Goal: Task Accomplishment & Management: Use online tool/utility

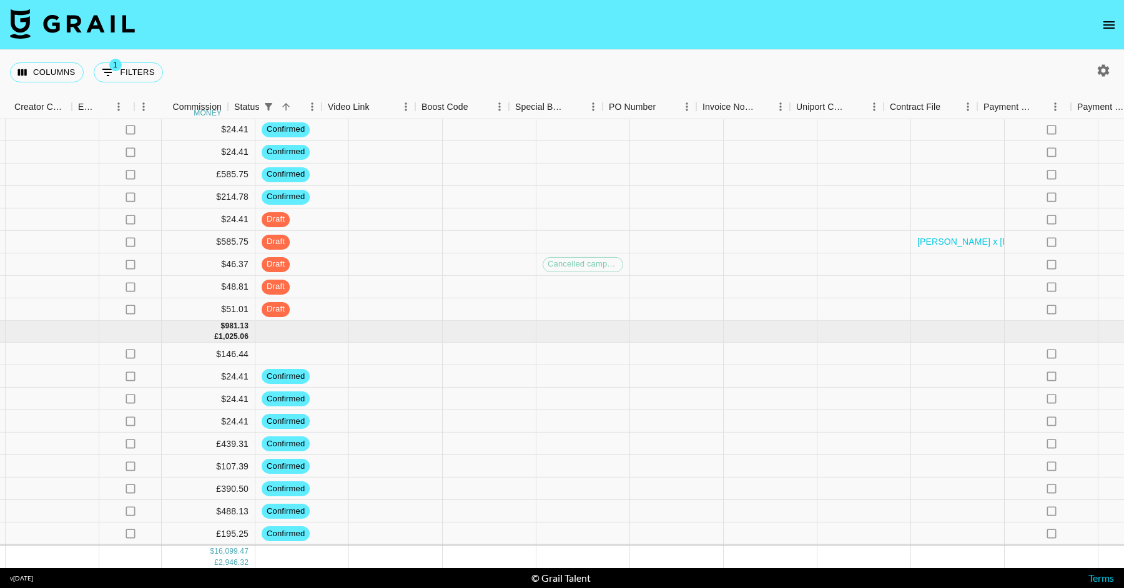
scroll to position [2450, 1228]
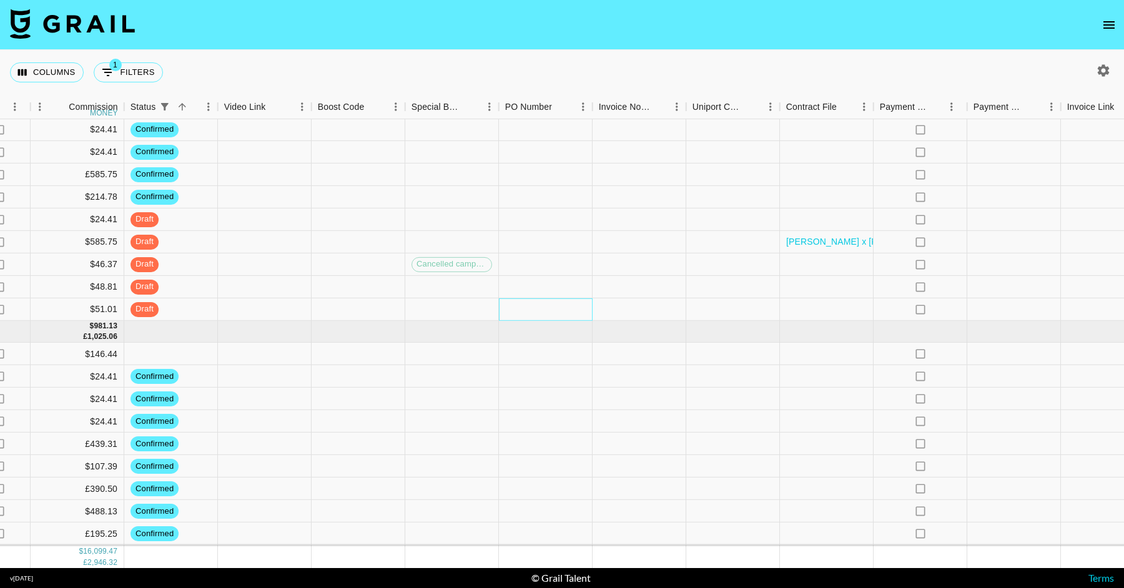
click at [533, 308] on div at bounding box center [546, 310] width 94 height 22
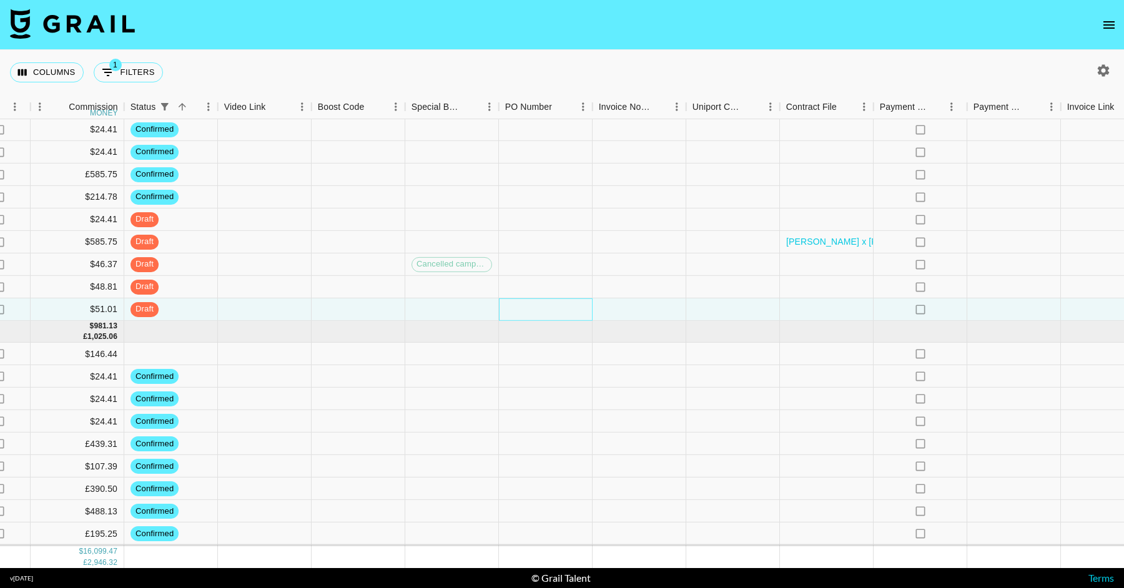
click at [533, 308] on div at bounding box center [546, 310] width 94 height 22
type input "plbg5mI"
click at [535, 268] on div at bounding box center [546, 265] width 94 height 22
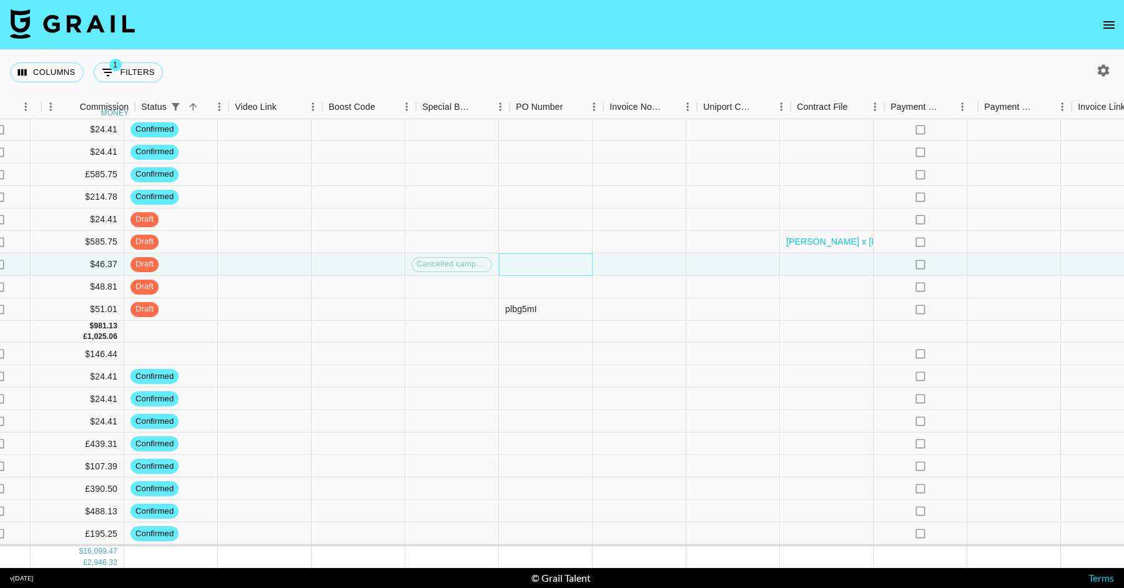
scroll to position [2450, 1094]
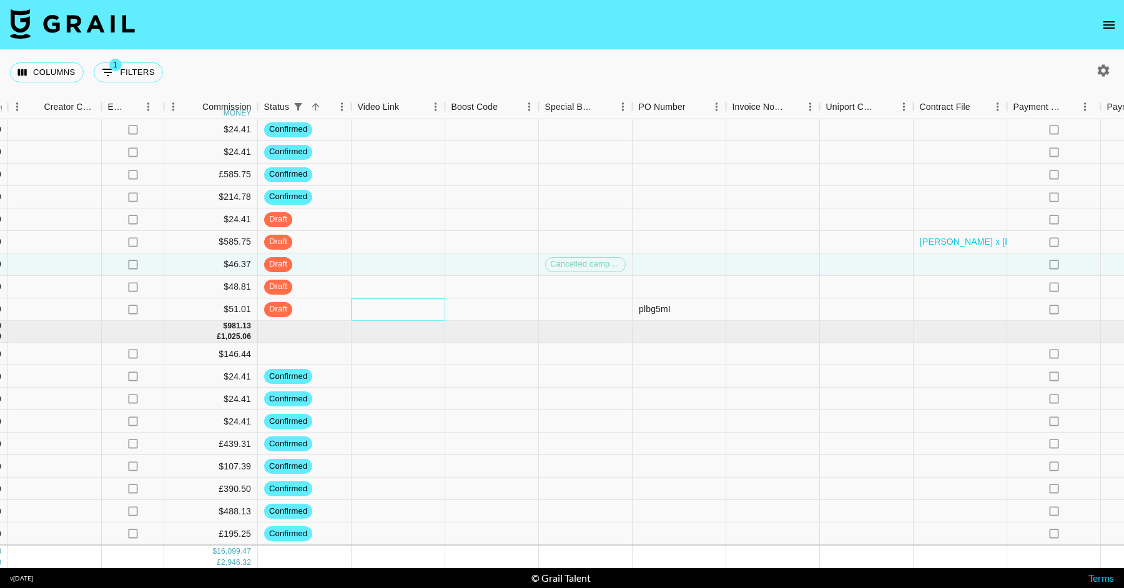
click at [397, 303] on div at bounding box center [399, 310] width 94 height 22
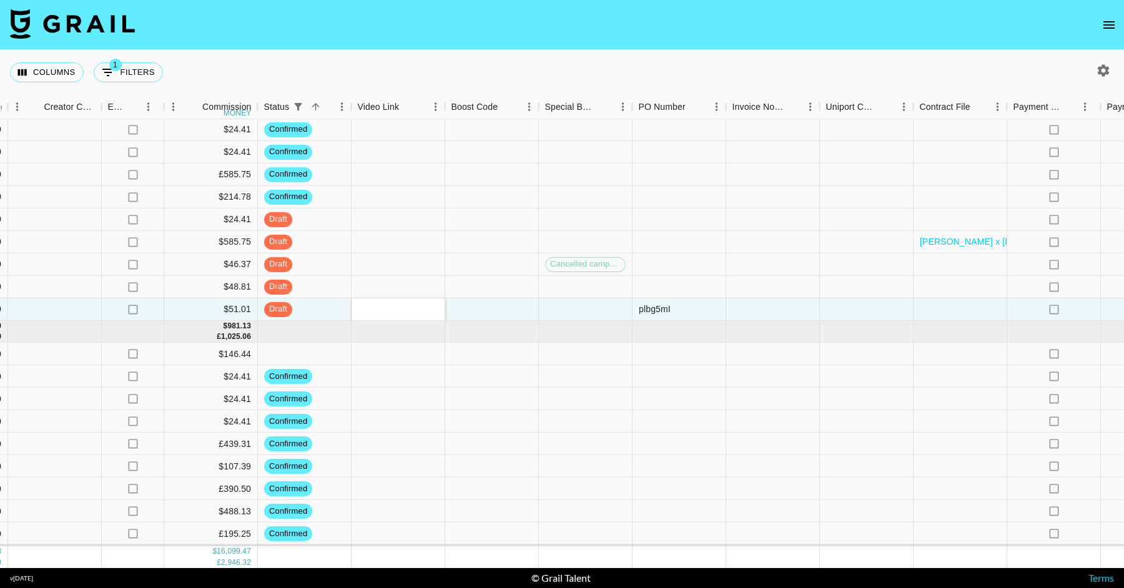
type input "[URL][DOMAIN_NAME]"
click at [420, 229] on div at bounding box center [399, 220] width 94 height 22
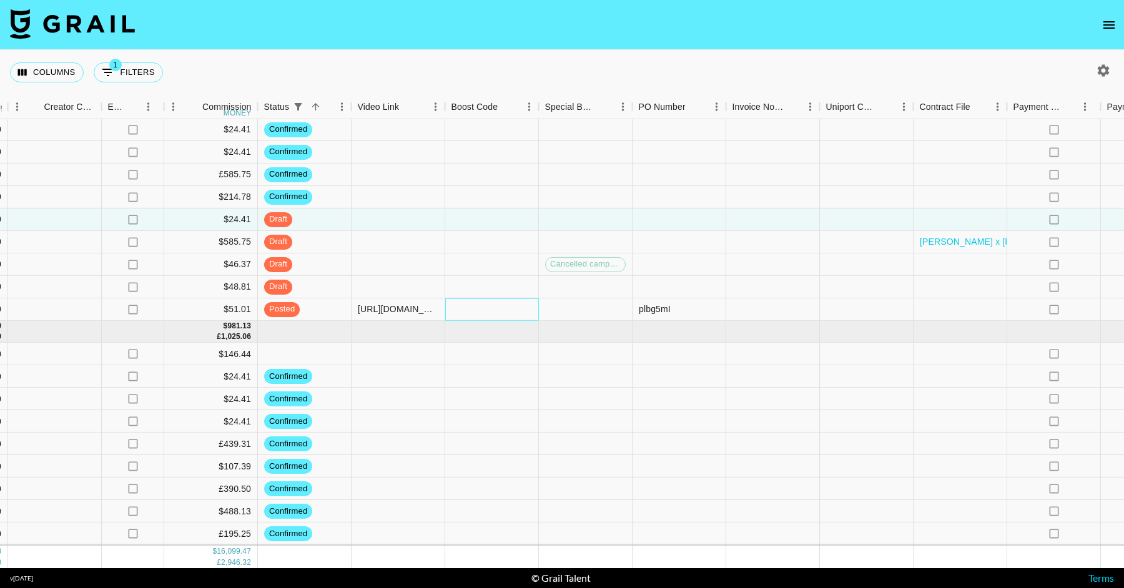
click at [495, 302] on div at bounding box center [492, 310] width 94 height 22
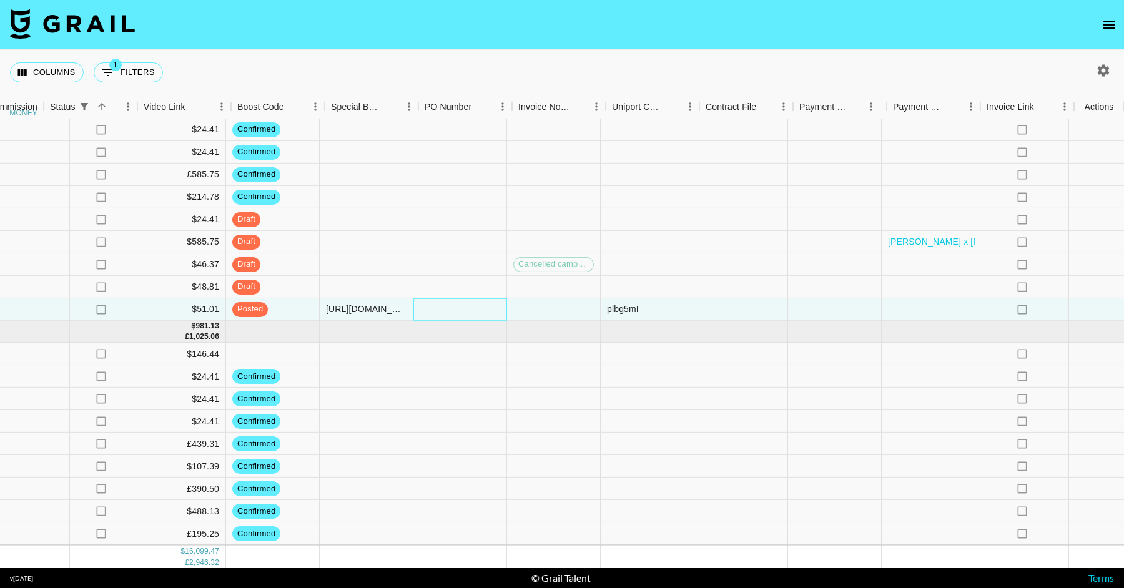
scroll to position [2450, 1309]
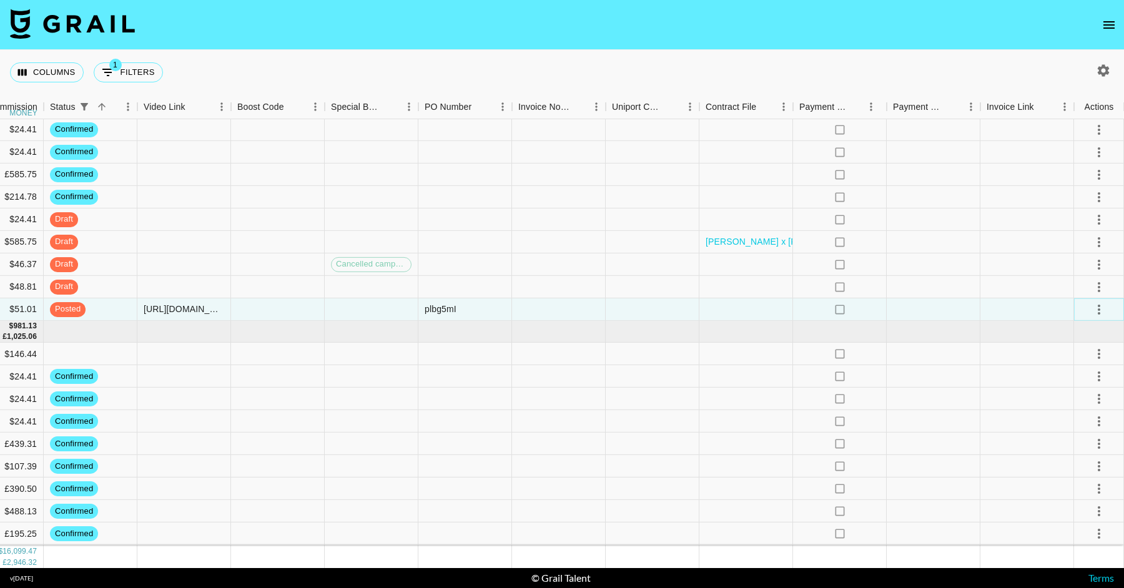
click at [1096, 302] on icon "select merge strategy" at bounding box center [1099, 309] width 15 height 15
click at [1084, 420] on div "Approve" at bounding box center [1072, 425] width 38 height 15
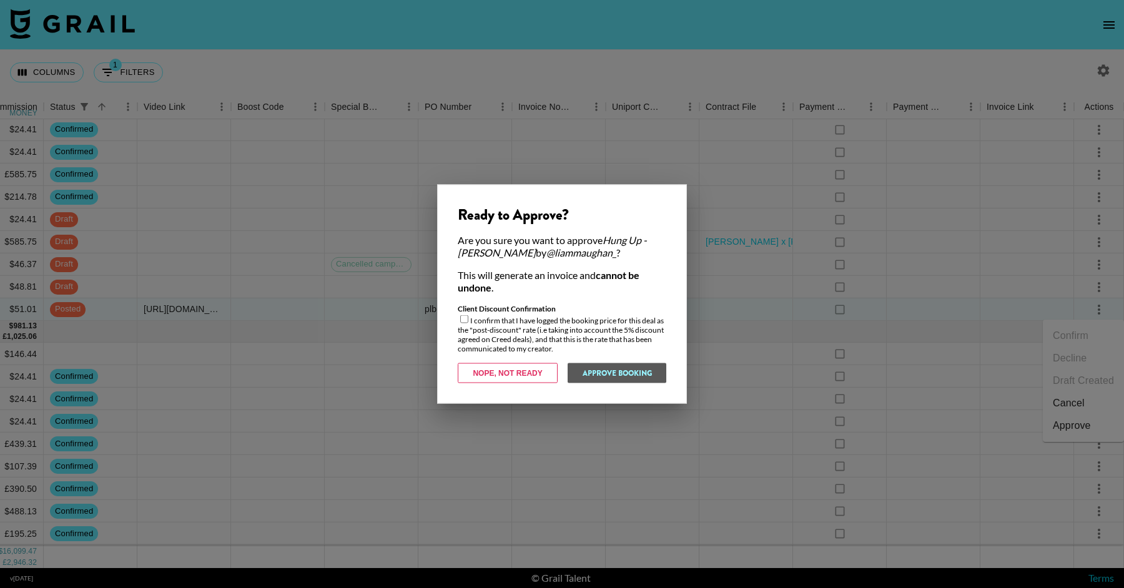
click at [465, 320] on input "checkbox" at bounding box center [464, 319] width 8 height 8
checkbox input "true"
click at [635, 365] on button "Approve Booking" at bounding box center [616, 374] width 99 height 20
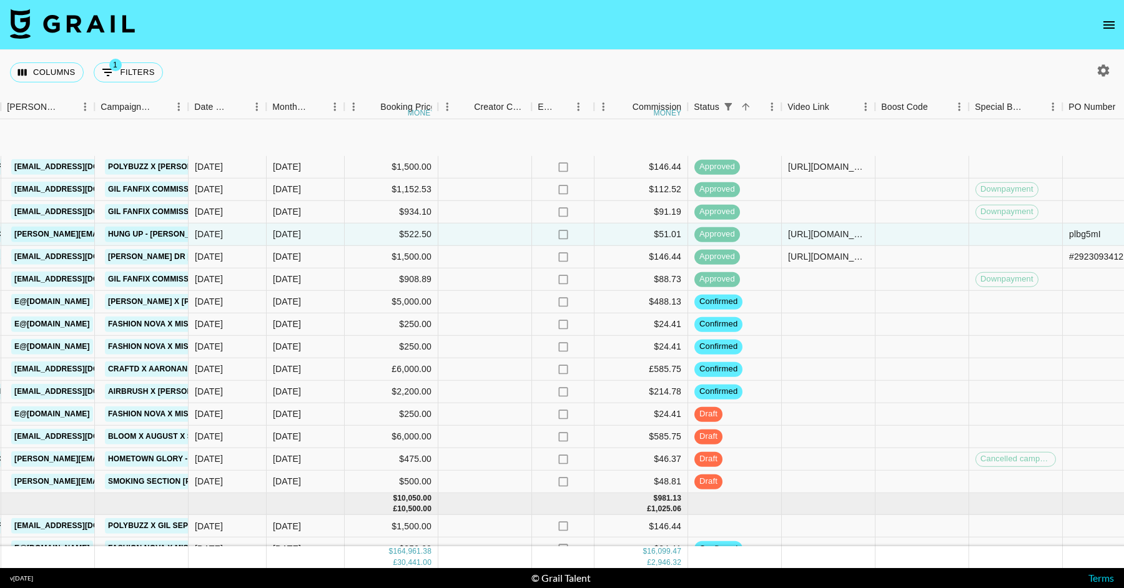
scroll to position [2375, 664]
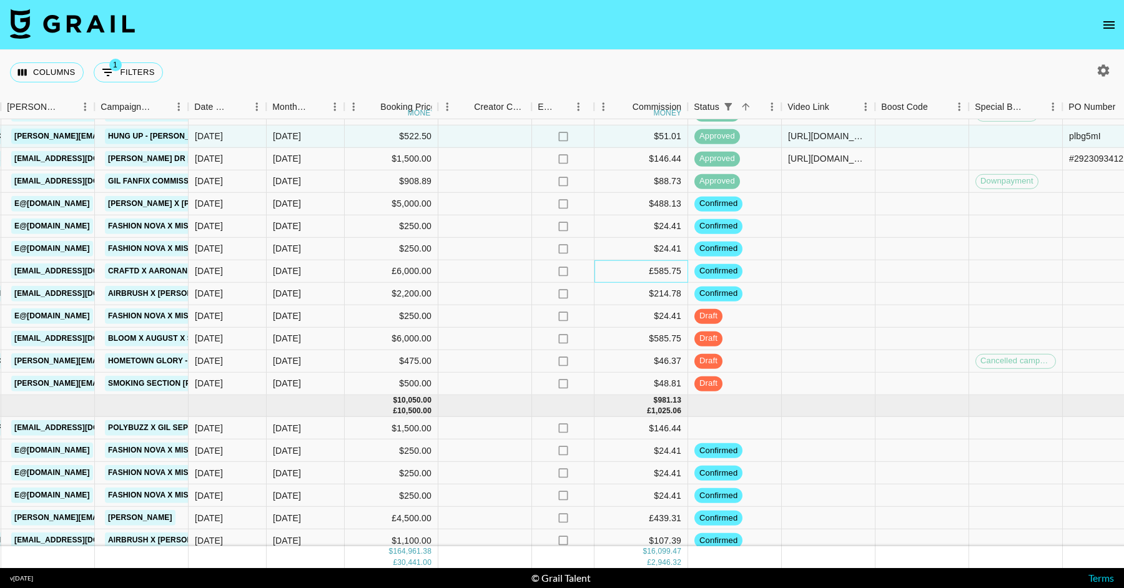
click at [596, 275] on div "£585.75" at bounding box center [642, 271] width 94 height 22
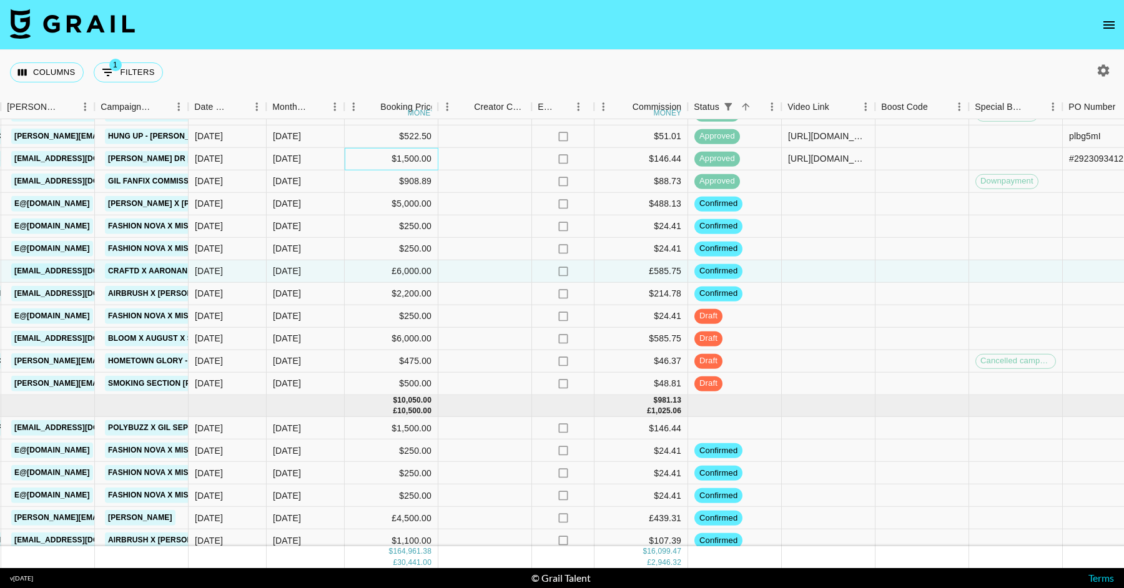
click at [432, 151] on div "$1,500.00" at bounding box center [392, 159] width 94 height 22
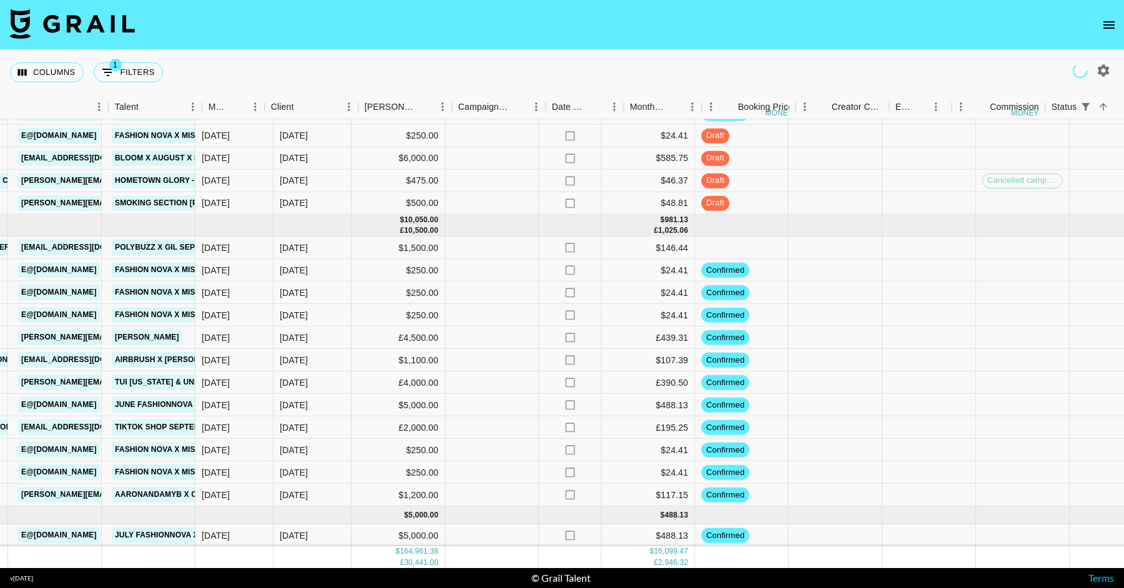
scroll to position [2556, 307]
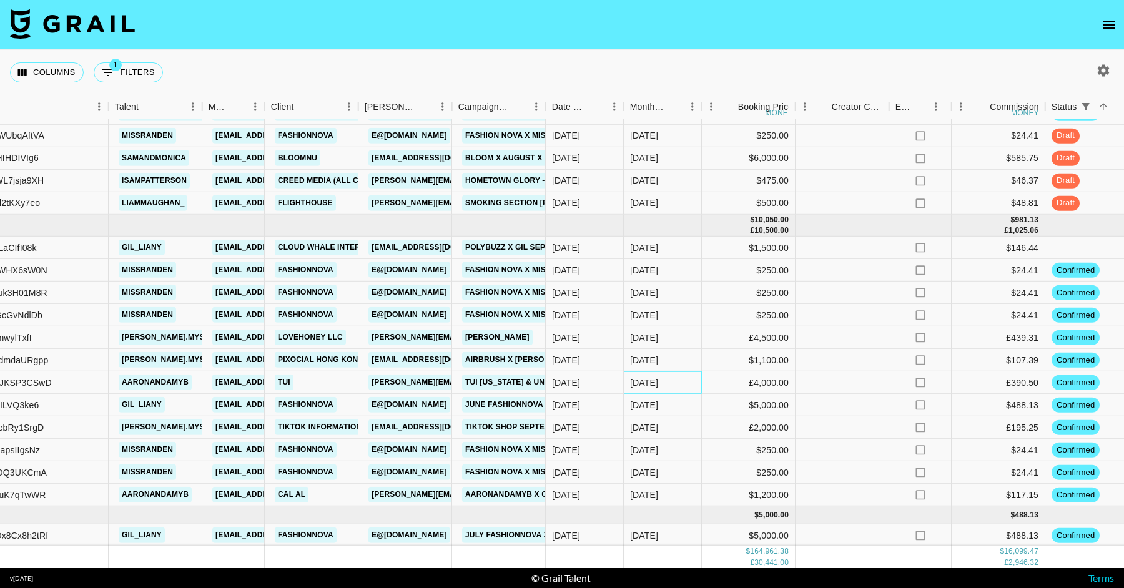
click at [682, 383] on div "[DATE]" at bounding box center [663, 383] width 78 height 22
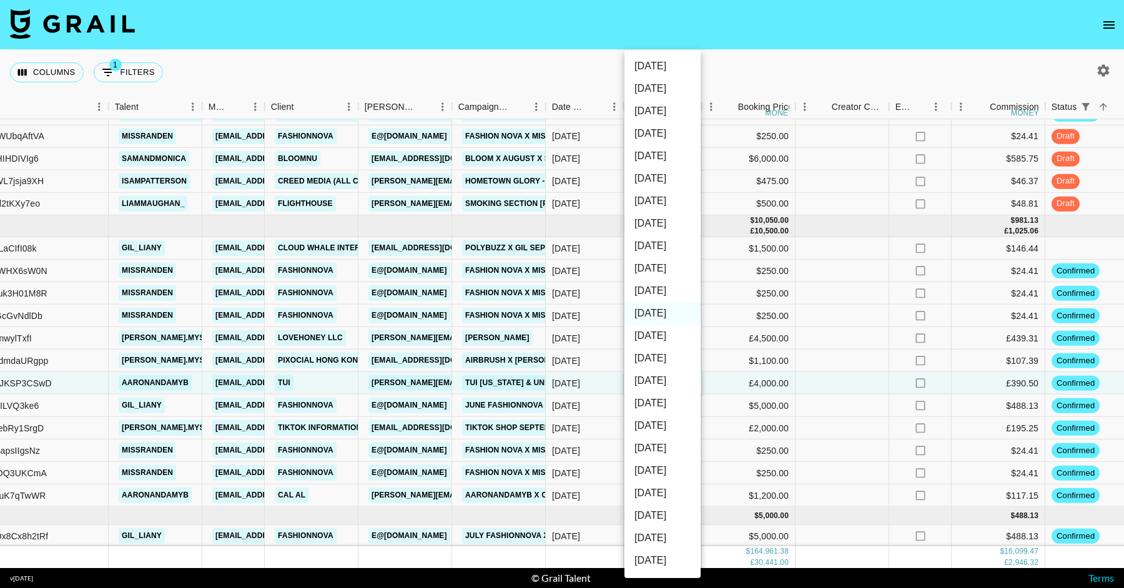
click at [673, 293] on li "[DATE]" at bounding box center [663, 291] width 76 height 22
type input "[DATE]"
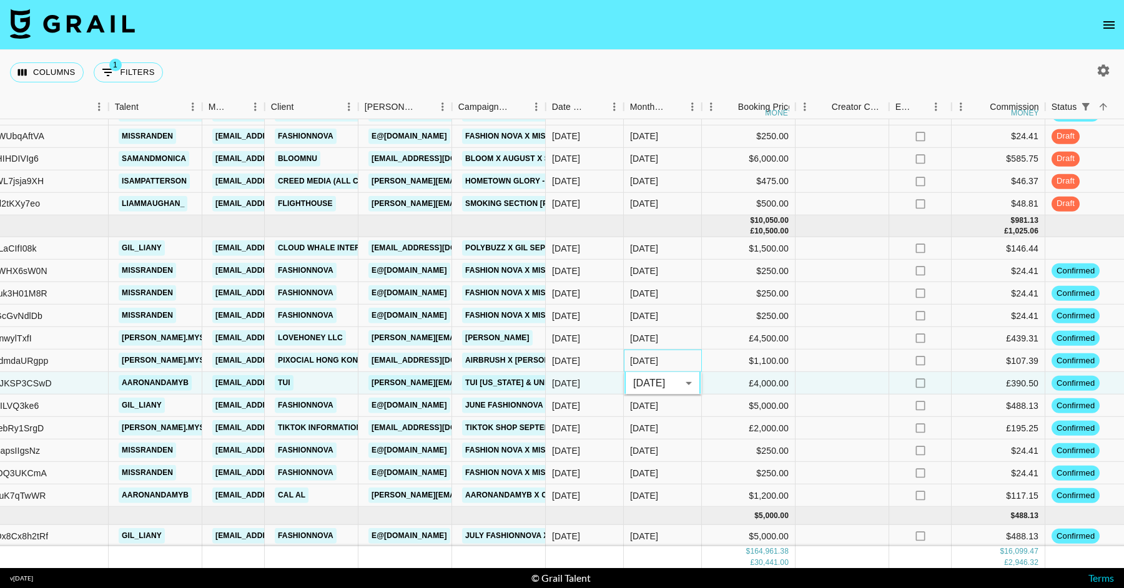
click at [696, 354] on div "[DATE]" at bounding box center [663, 361] width 78 height 22
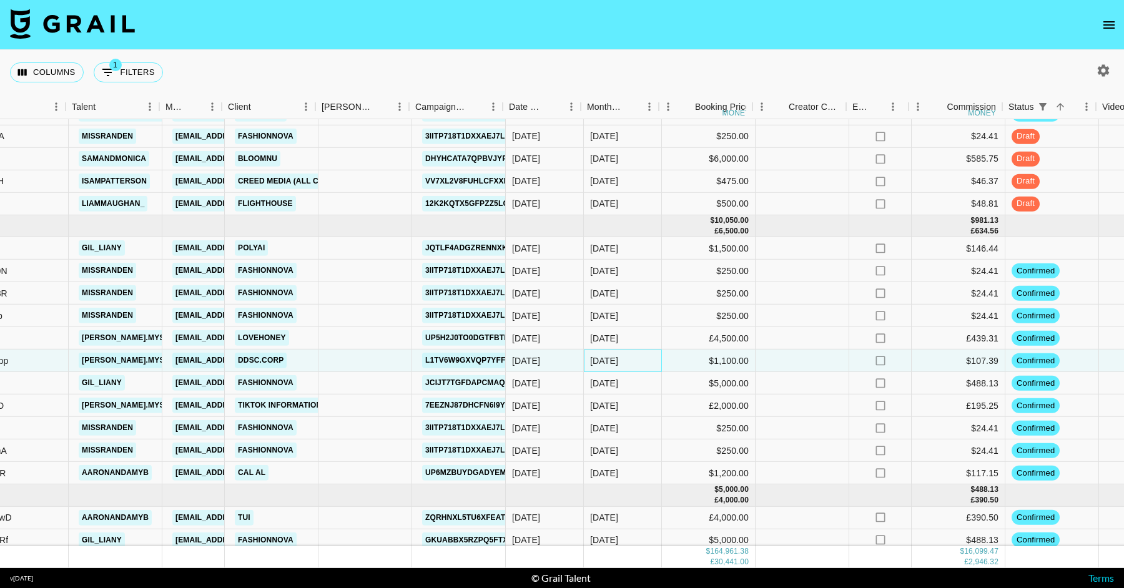
scroll to position [2555, 350]
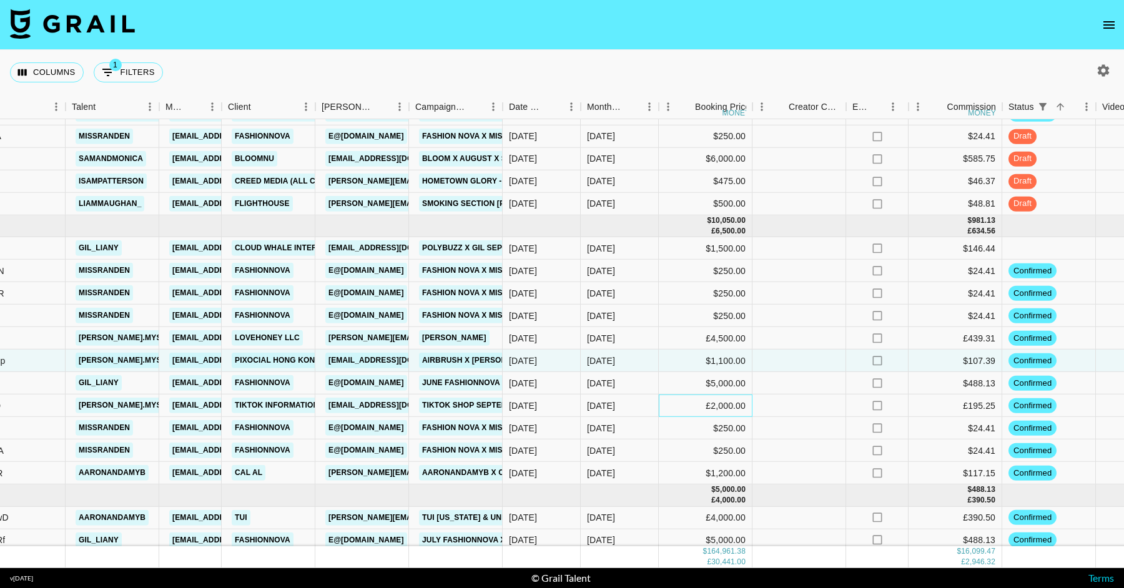
click at [670, 405] on div "£2,000.00" at bounding box center [706, 406] width 94 height 22
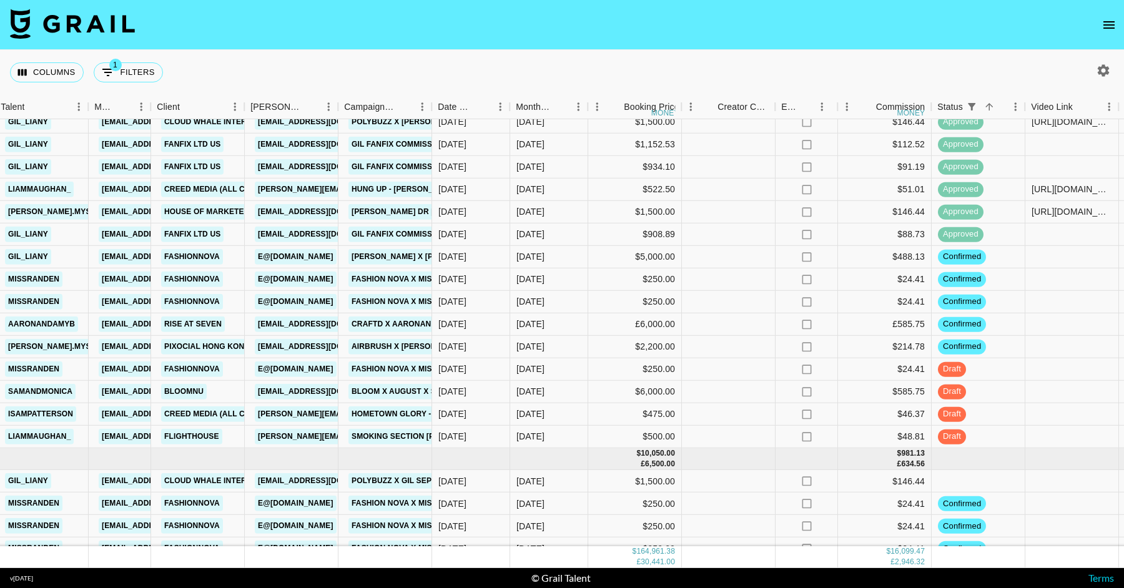
scroll to position [2314, 420]
